Goal: Feedback & Contribution: Leave review/rating

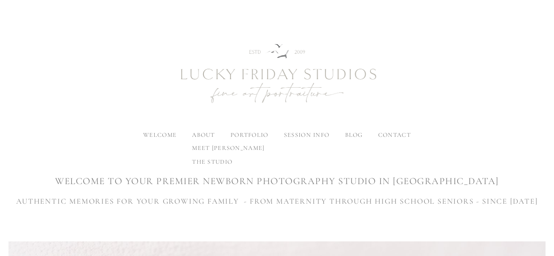
click at [201, 136] on label "about" at bounding box center [203, 135] width 23 height 8
click at [0, 0] on input "about" at bounding box center [0, 0] width 0 height 0
click at [200, 135] on label "about" at bounding box center [203, 135] width 23 height 8
click at [0, 0] on input "about" at bounding box center [0, 0] width 0 height 0
click at [201, 146] on span "meet [PERSON_NAME]" at bounding box center [228, 148] width 72 height 8
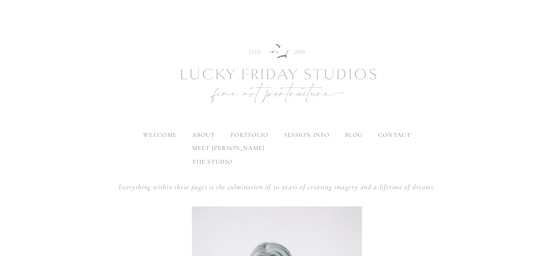
click at [201, 161] on span "the studio" at bounding box center [212, 162] width 40 height 8
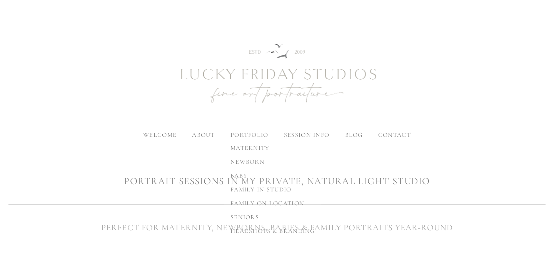
click at [246, 161] on span "newborn" at bounding box center [247, 162] width 34 height 8
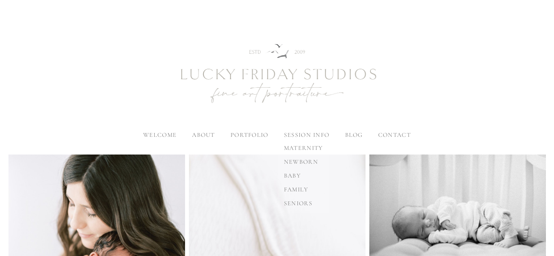
click at [303, 137] on label "session info" at bounding box center [306, 135] width 45 height 8
click at [0, 0] on input "session info" at bounding box center [0, 0] width 0 height 0
click at [297, 172] on span "baby" at bounding box center [292, 176] width 17 height 8
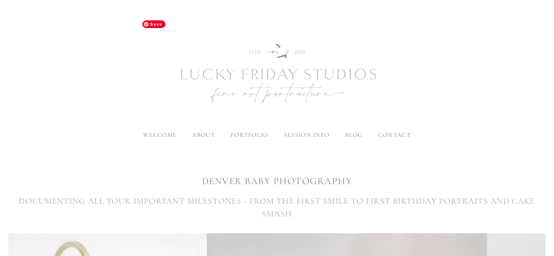
click at [397, 130] on img at bounding box center [276, 74] width 277 height 115
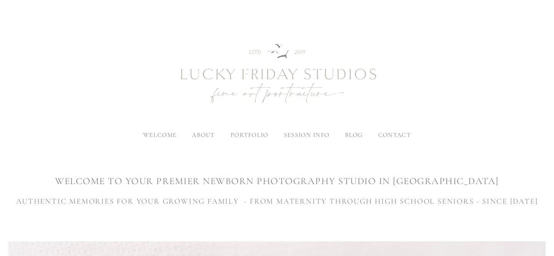
click at [392, 133] on span "contact" at bounding box center [394, 135] width 33 height 8
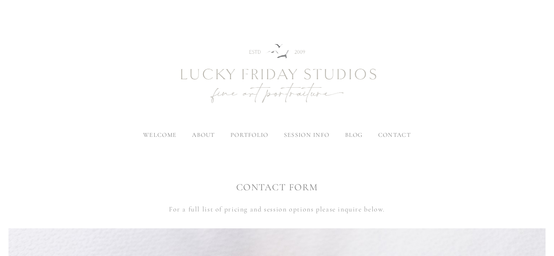
click at [355, 134] on span "blog" at bounding box center [354, 135] width 18 height 8
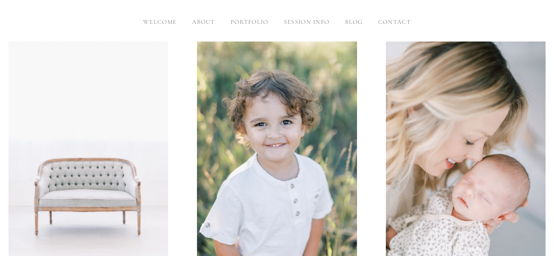
scroll to position [131, 0]
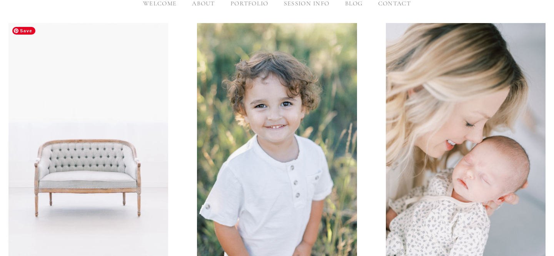
click at [122, 163] on img at bounding box center [88, 143] width 160 height 240
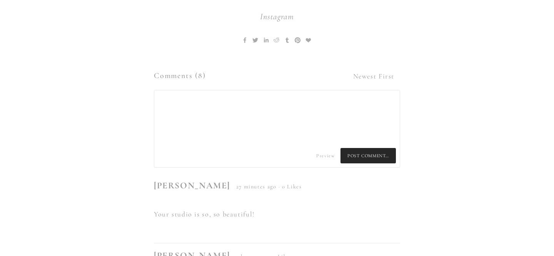
scroll to position [4671, 0]
click at [217, 90] on textarea at bounding box center [276, 117] width 245 height 54
type textarea "Love your studio!!"
click at [371, 147] on span "Post Comment…" at bounding box center [367, 154] width 55 height 15
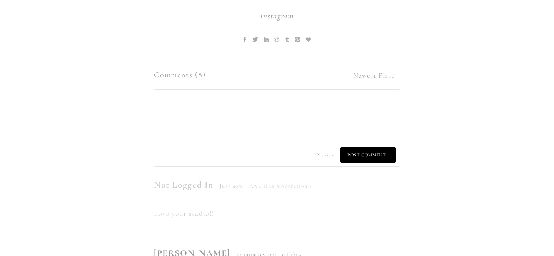
type textarea "Love your studio!!"
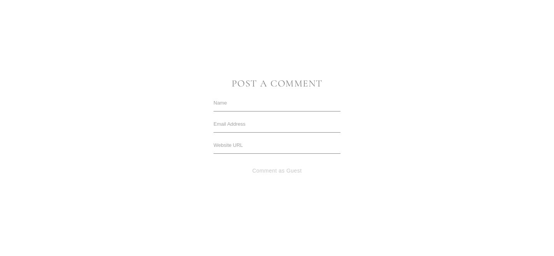
click at [228, 102] on input "text" at bounding box center [276, 103] width 127 height 17
type input "Rya"
type input "[EMAIL_ADDRESS][DOMAIN_NAME]"
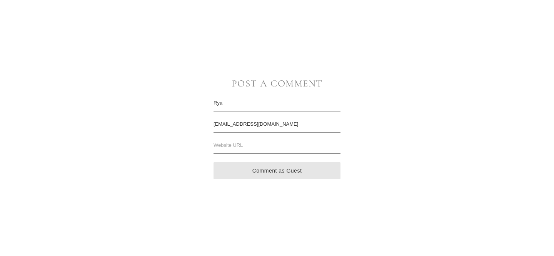
click at [271, 170] on button "Comment as Guest" at bounding box center [276, 170] width 127 height 17
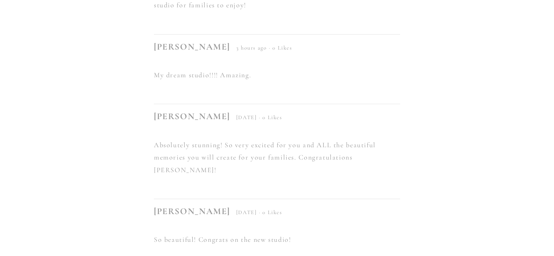
scroll to position [5181, 0]
